Goal: Find specific page/section: Find specific page/section

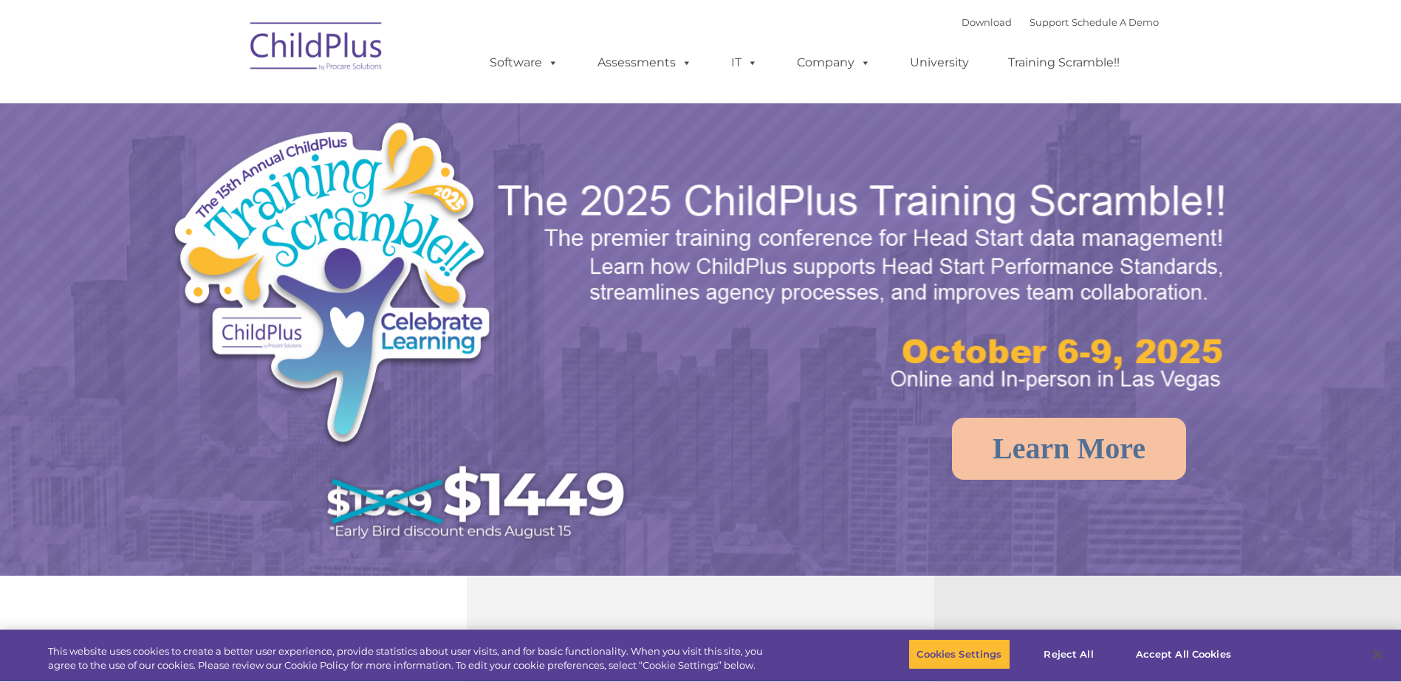
select select "MEDIUM"
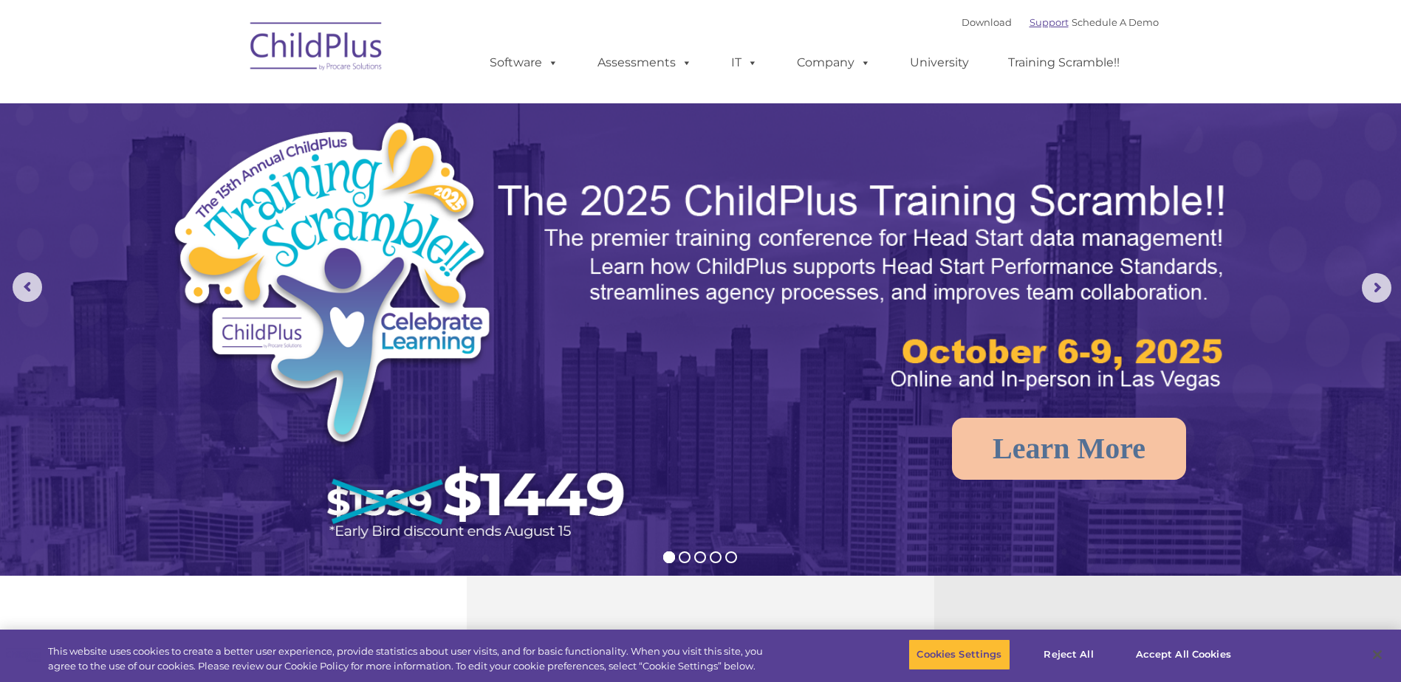
click at [1038, 21] on link "Support" at bounding box center [1049, 22] width 39 height 12
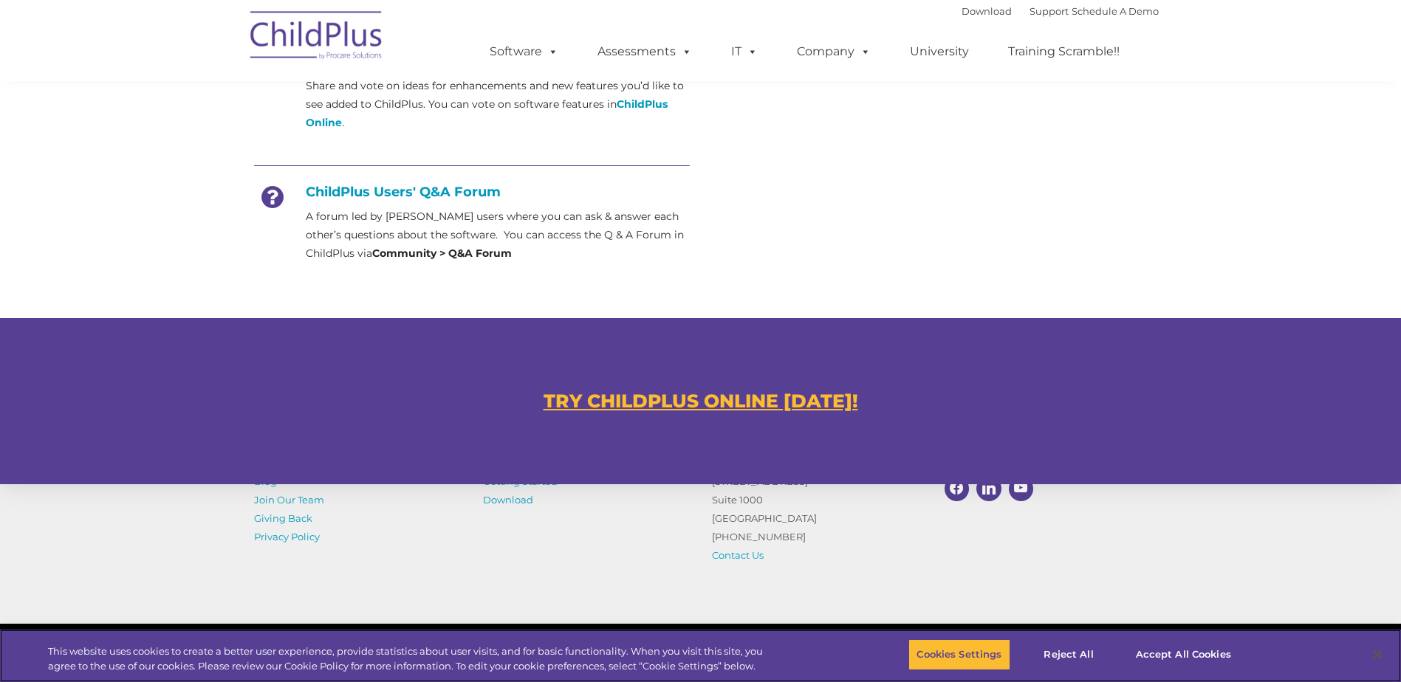
scroll to position [772, 0]
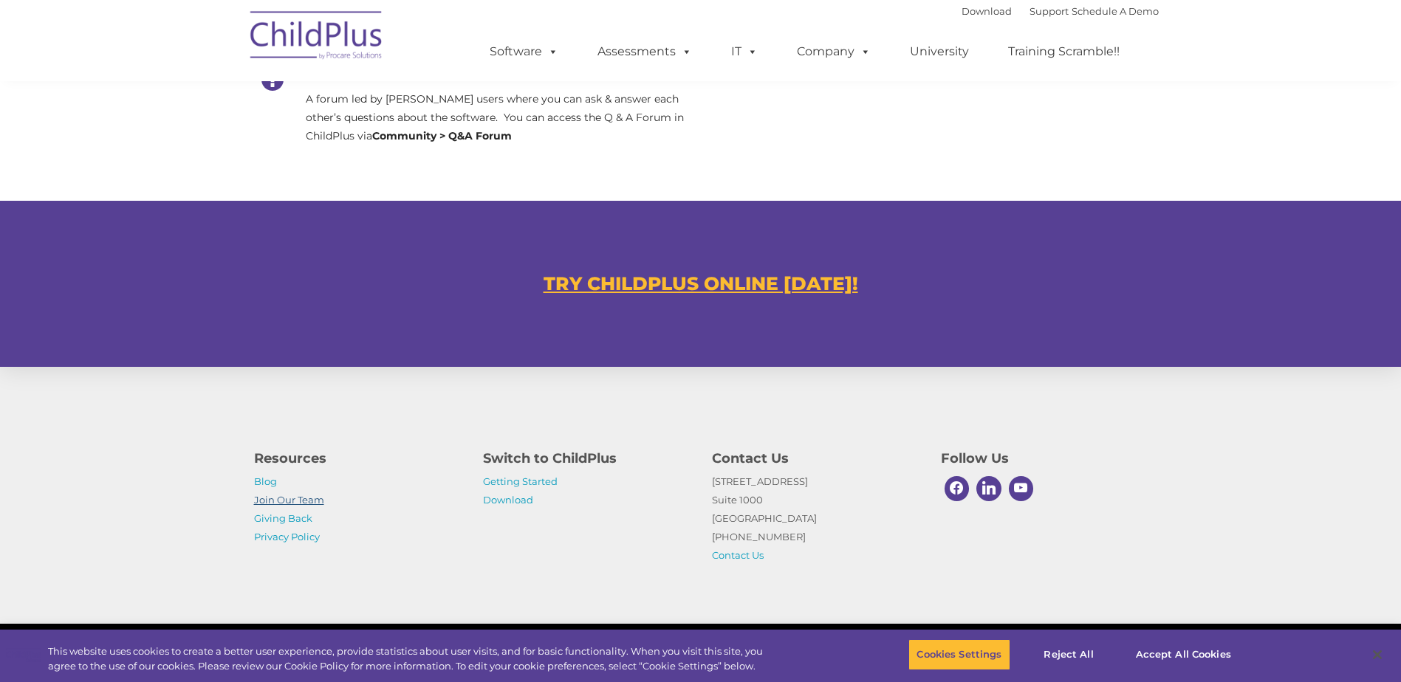
click at [292, 499] on link "Join Our Team" at bounding box center [289, 500] width 70 height 12
